Goal: Find specific page/section: Find specific page/section

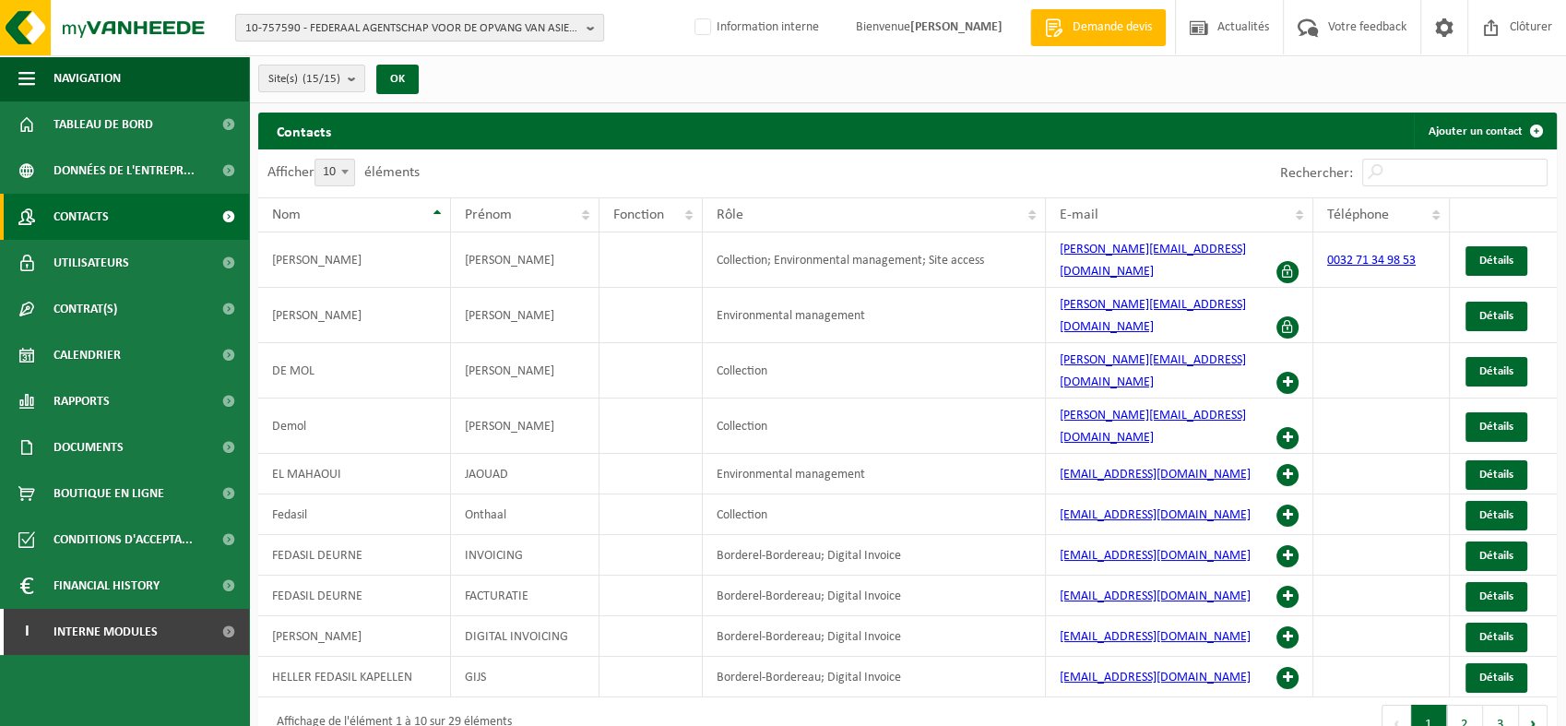
click at [432, 30] on span "10-757590 - FEDERAAL AGENTSCHAP VOOR DE OPVANG VAN ASIELZOEKERS (FEDASIL) - [ST…" at bounding box center [412, 29] width 334 height 28
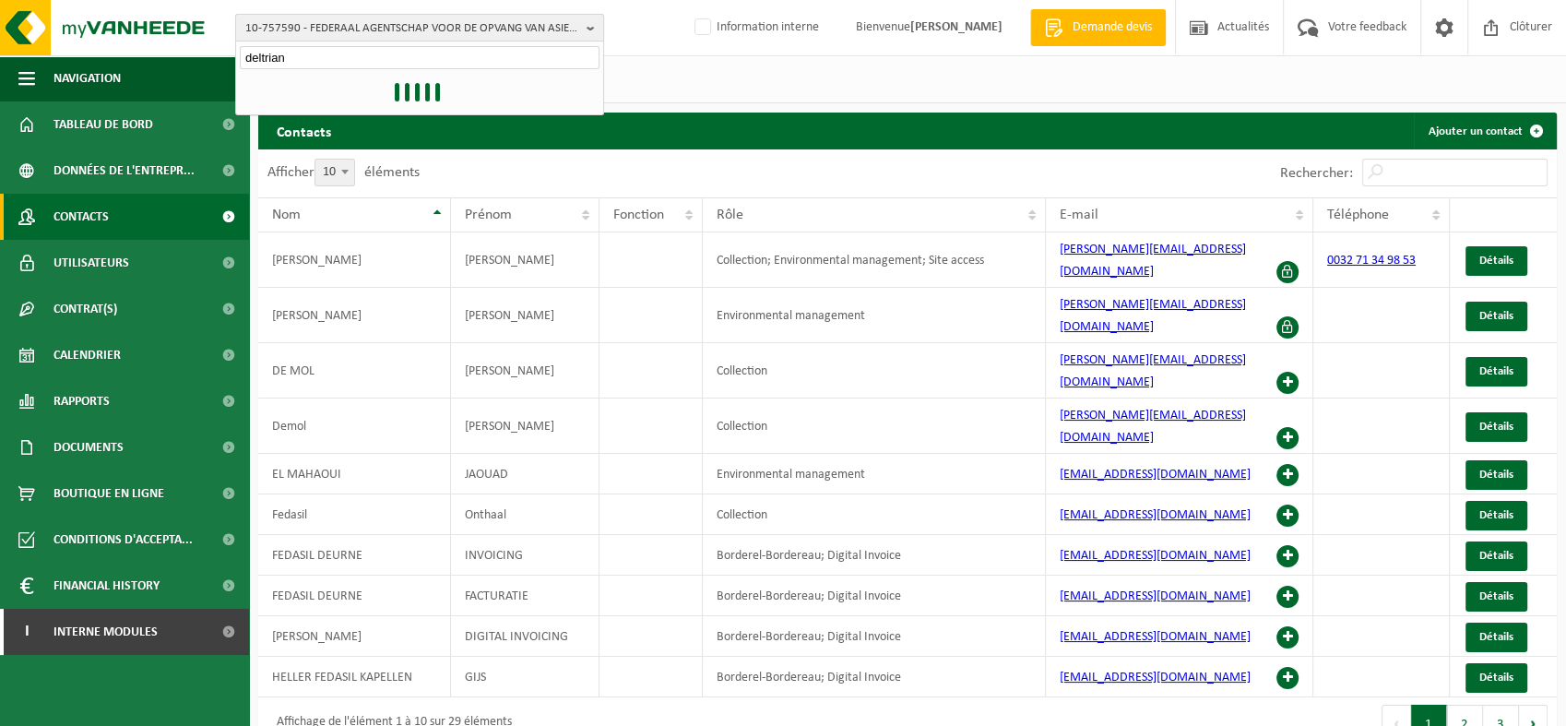
type input "deltrian"
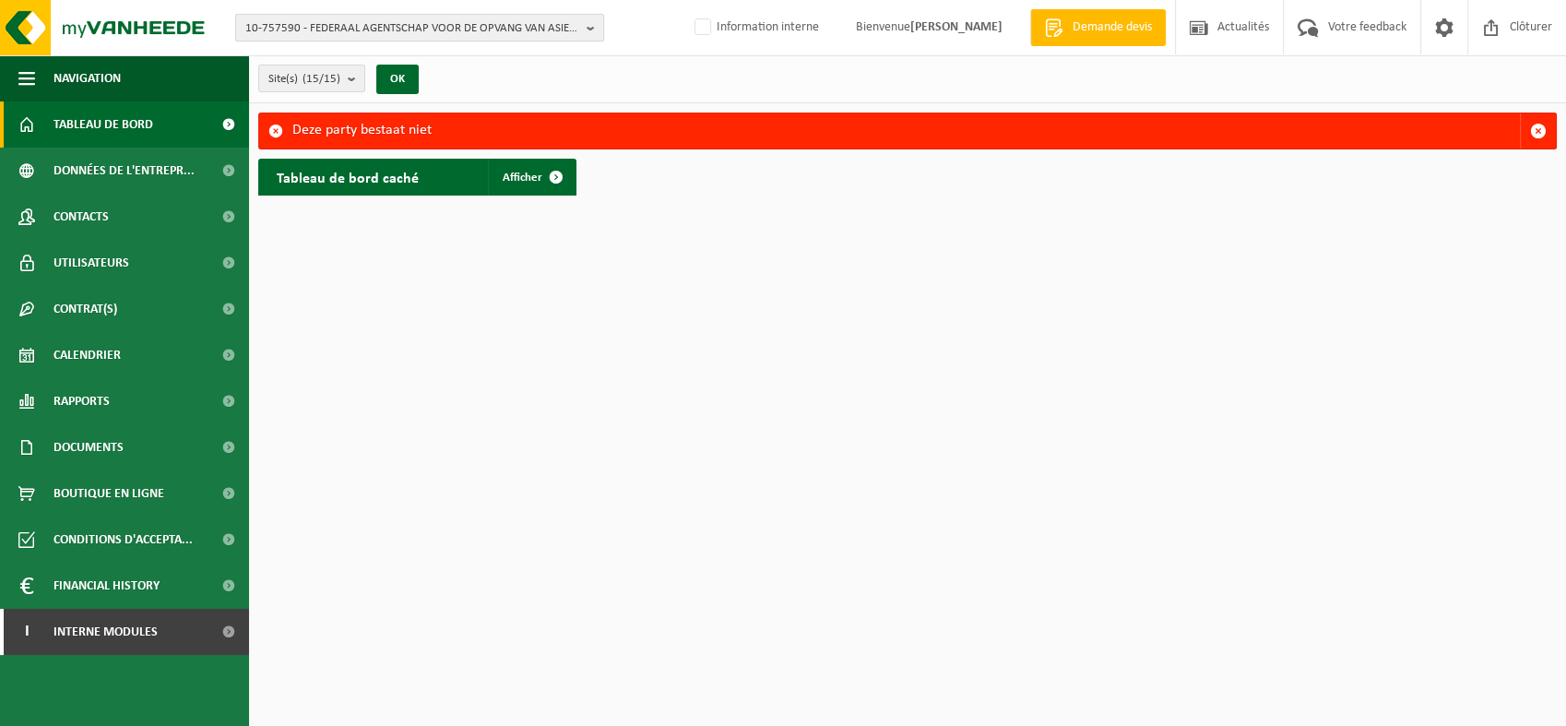
click at [398, 33] on span "10-757590 - FEDERAAL AGENTSCHAP VOOR DE OPVANG VAN ASIELZOEKERS (FEDASIL) - [ST…" at bounding box center [412, 29] width 334 height 28
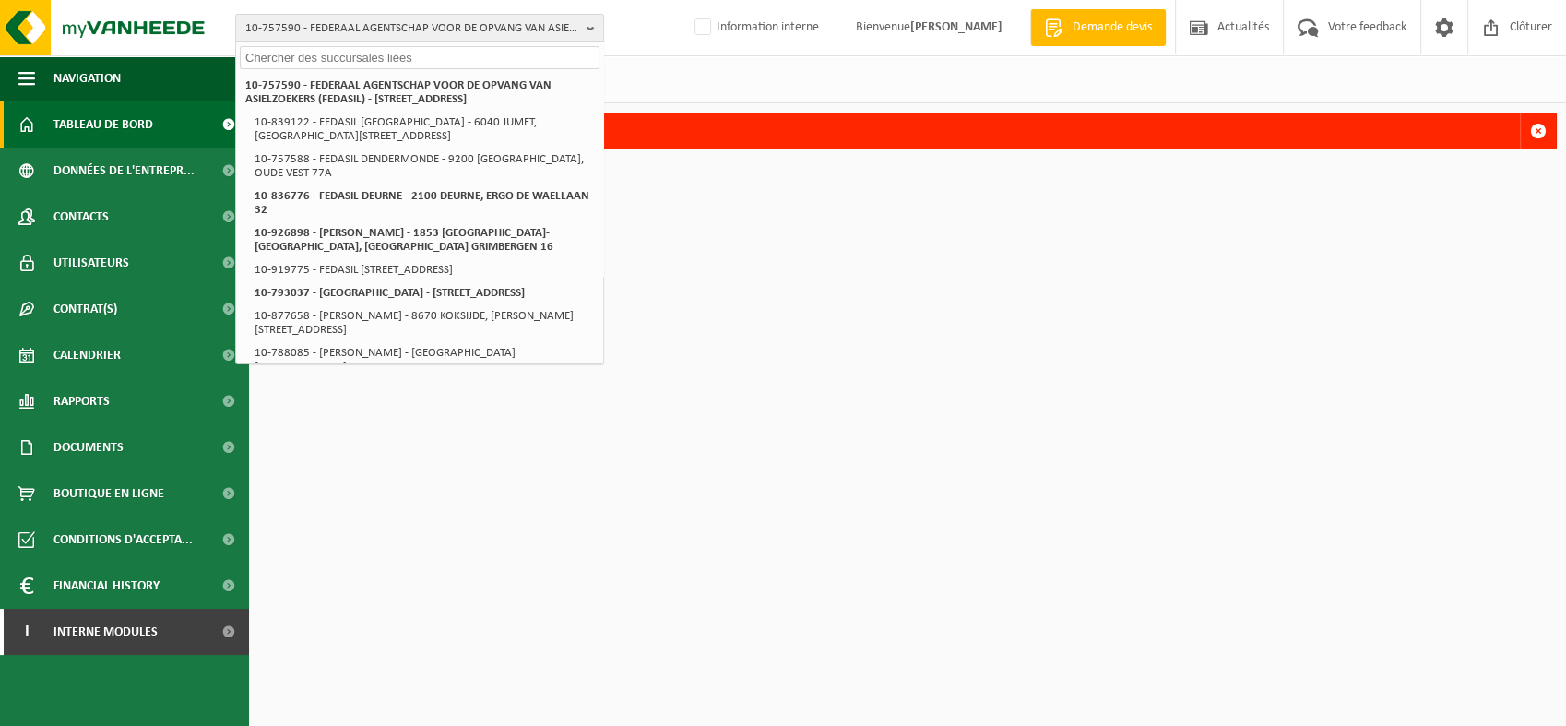
click at [339, 58] on input "text" at bounding box center [420, 57] width 360 height 23
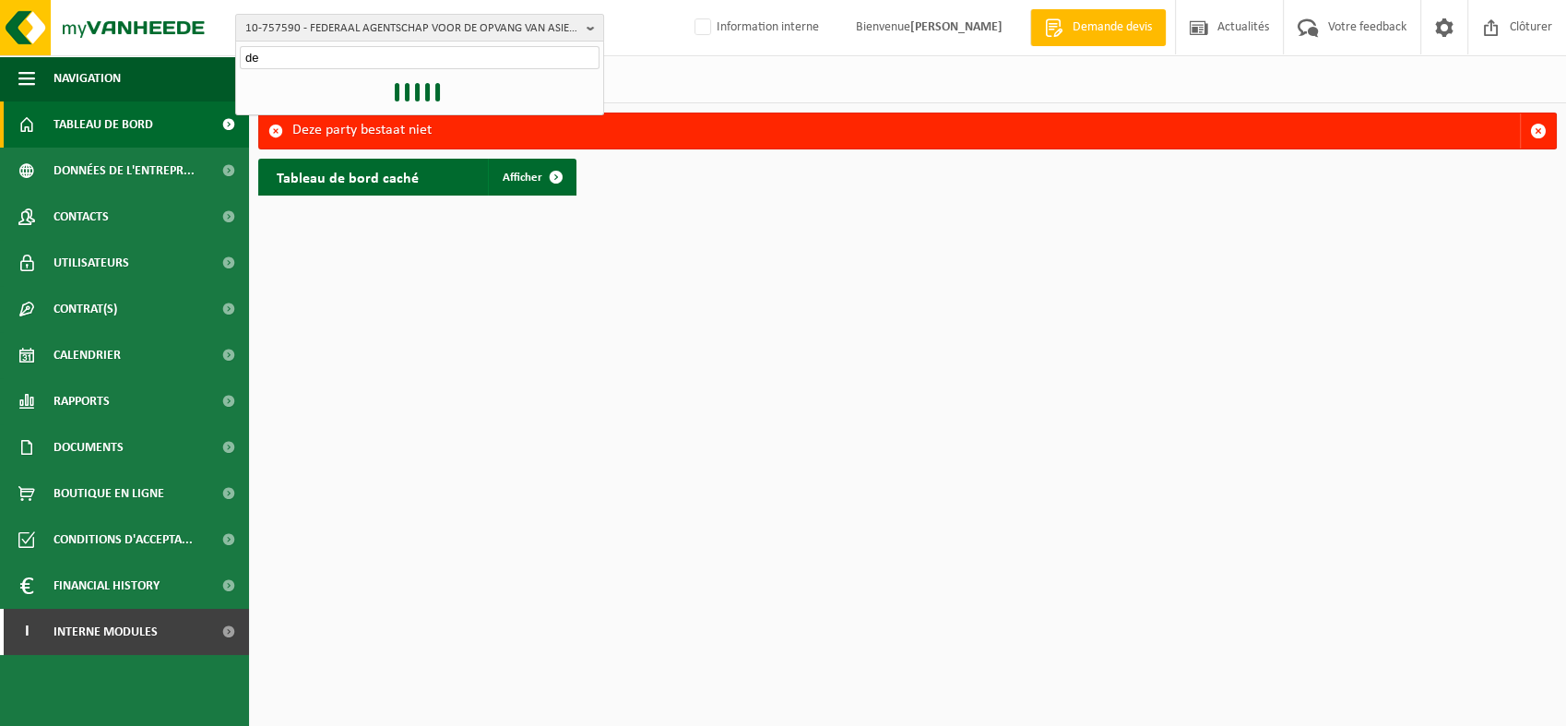
type input "d"
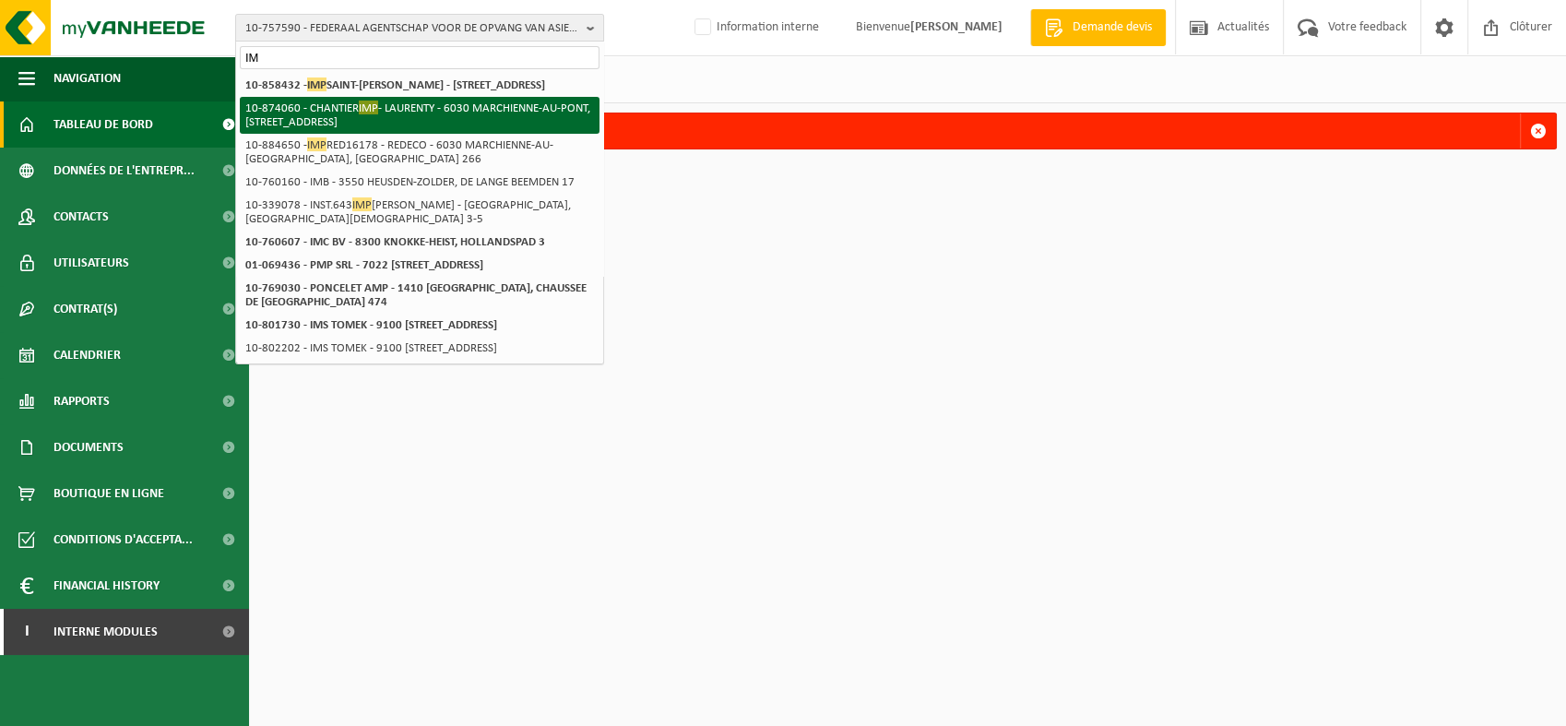
type input "I"
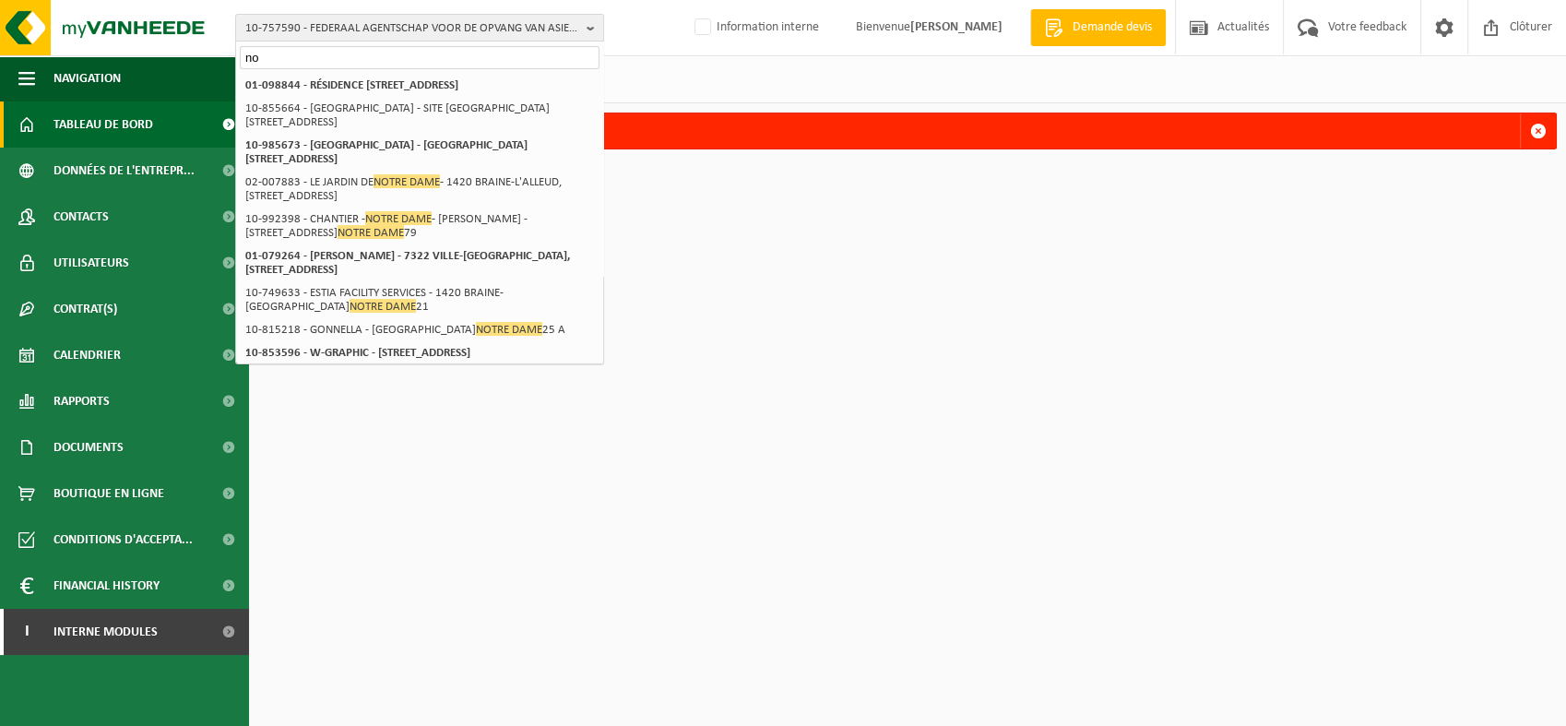
type input "n"
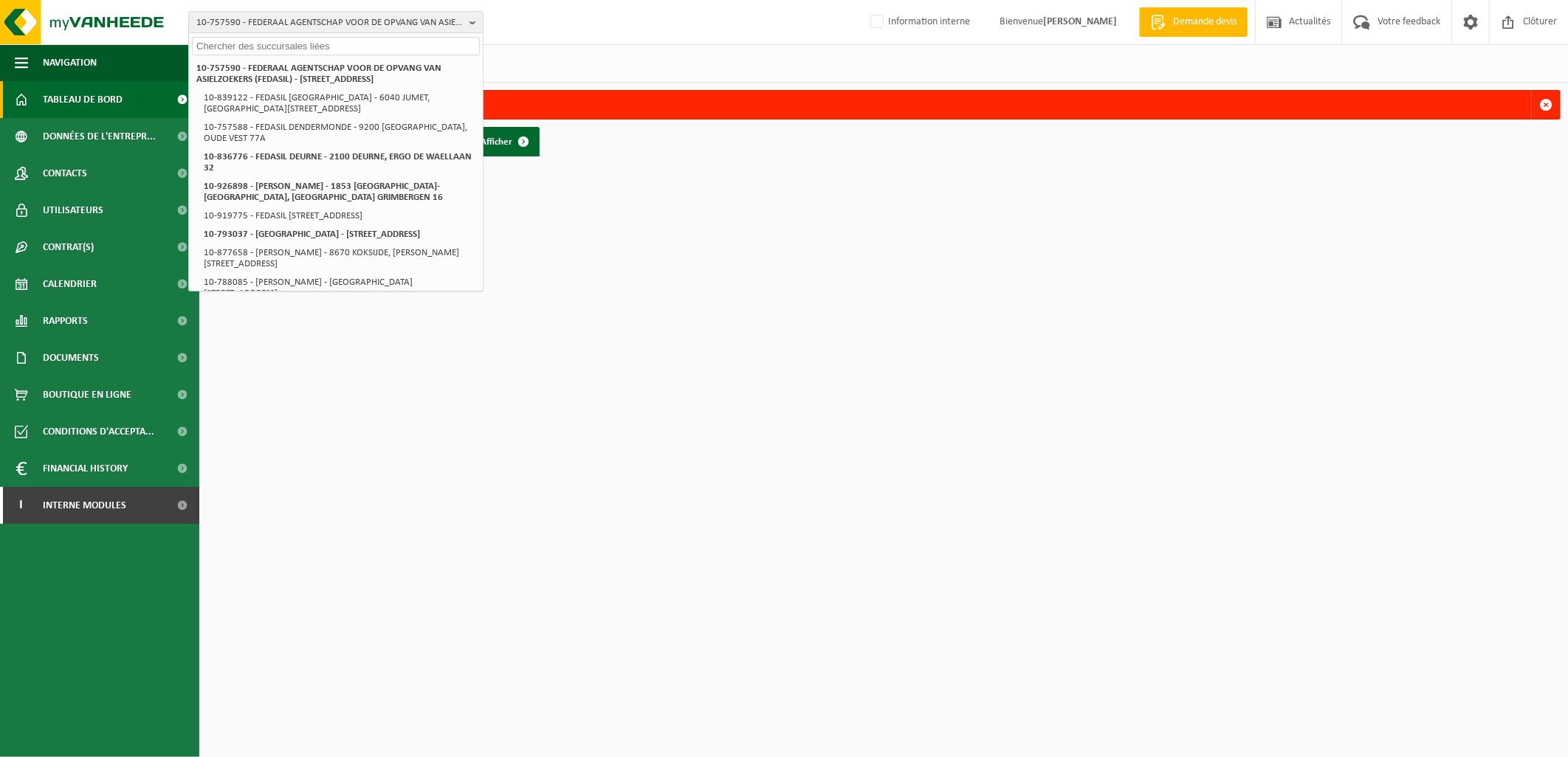
drag, startPoint x: 675, startPoint y: 445, endPoint x: 667, endPoint y: 443, distance: 8.2
click at [675, 445] on html "10-757590 - FEDERAAL AGENTSCHAP VOOR DE OPVANG VAN ASIELZOEKERS (FEDASIL) - [GE…" at bounding box center [784, 378] width 1568 height 757
click at [719, 358] on html "10-757590 - FEDERAAL AGENTSCHAP VOOR DE OPVANG VAN ASIELZOEKERS (FEDASIL) - [GE…" at bounding box center [784, 378] width 1568 height 757
